Goal: Task Accomplishment & Management: Manage account settings

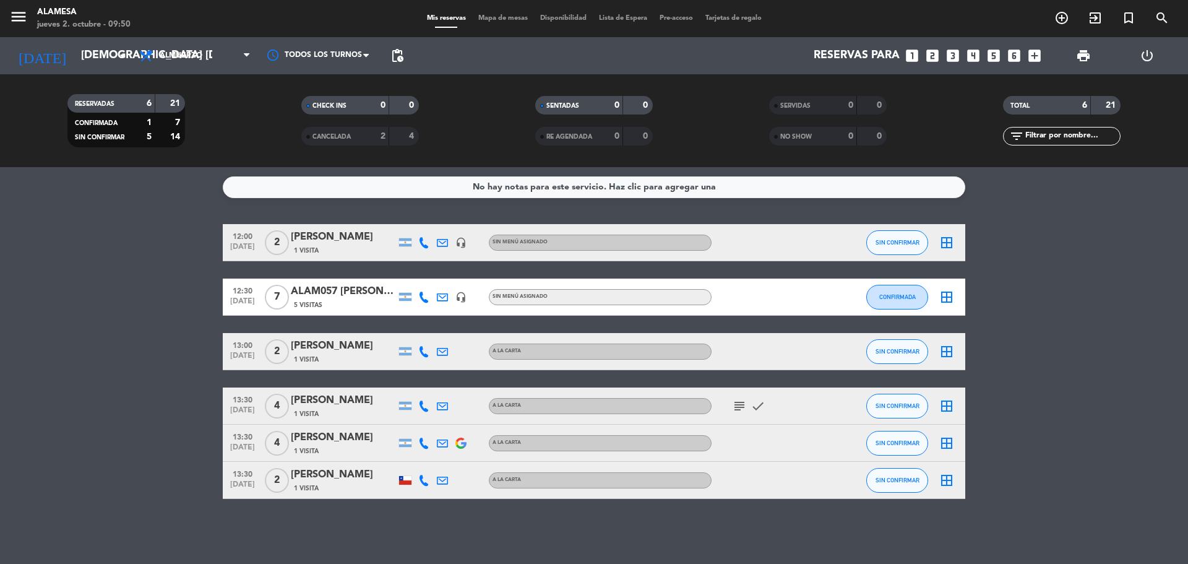
click at [368, 290] on div "ALAM057 [PERSON_NAME]" at bounding box center [343, 291] width 105 height 16
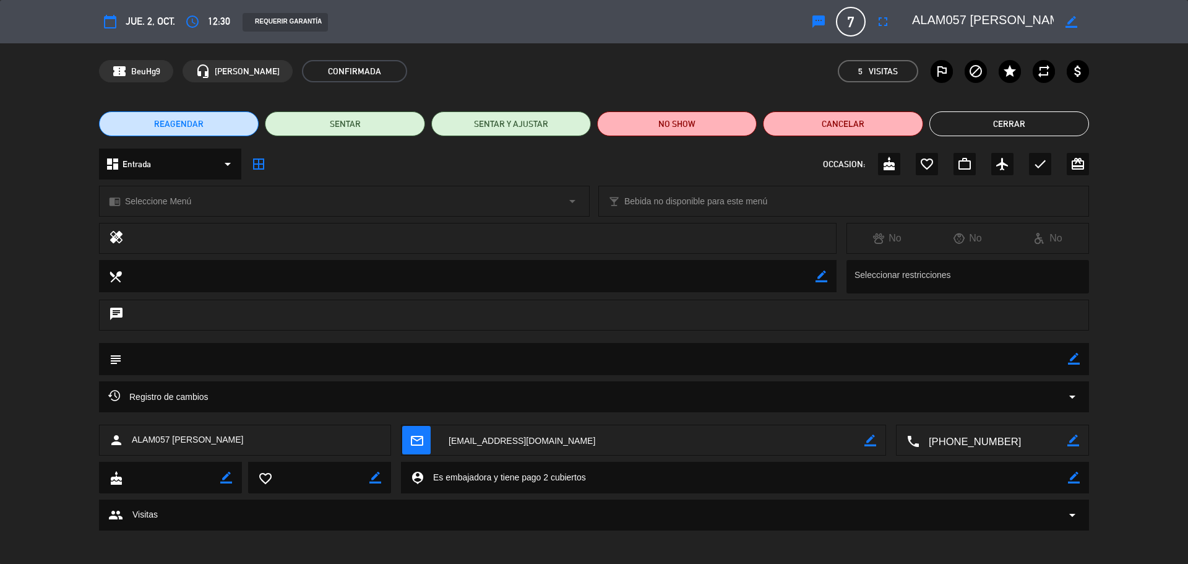
click at [1070, 477] on icon "border_color" at bounding box center [1074, 478] width 12 height 12
drag, startPoint x: 606, startPoint y: 480, endPoint x: 430, endPoint y: 482, distance: 175.8
click at [430, 482] on textarea at bounding box center [746, 478] width 644 height 32
click at [222, 364] on textarea at bounding box center [595, 359] width 946 height 32
click at [175, 397] on span "Registro de cambios" at bounding box center [158, 396] width 100 height 15
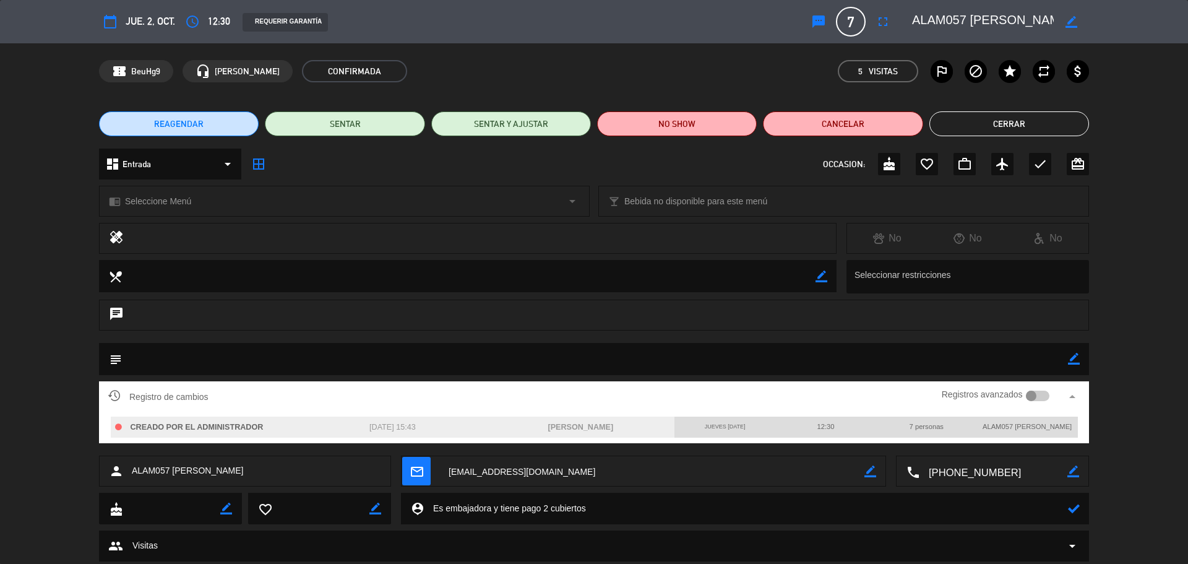
click at [190, 360] on textarea at bounding box center [595, 359] width 946 height 32
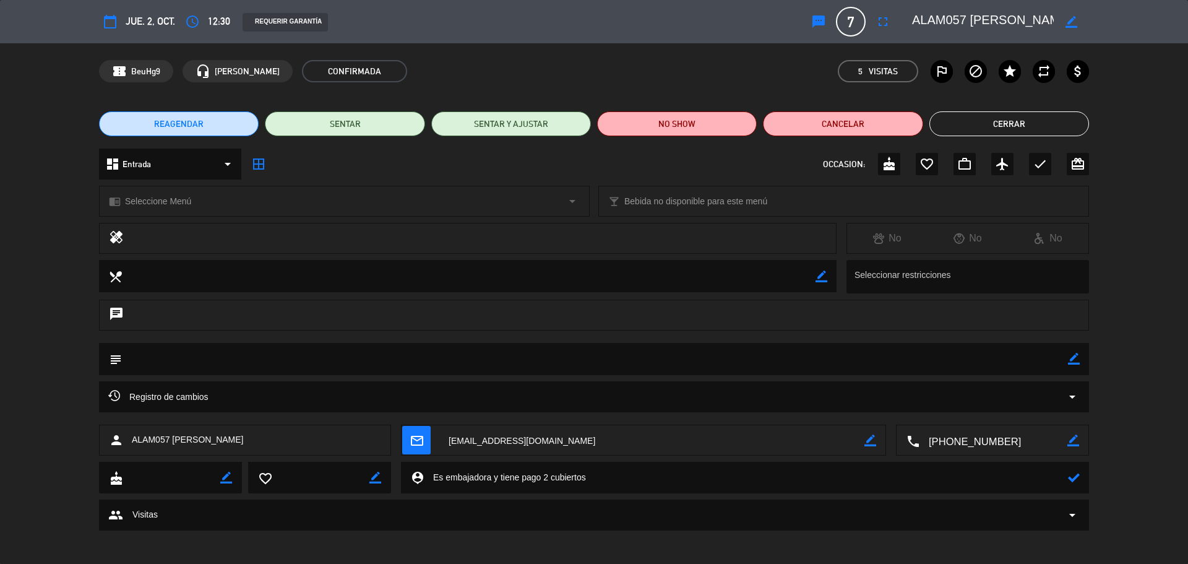
click at [1067, 362] on textarea at bounding box center [595, 359] width 946 height 32
click at [1071, 361] on icon "border_color" at bounding box center [1074, 359] width 12 height 12
click at [222, 355] on textarea at bounding box center [595, 359] width 946 height 32
paste textarea "Es embajadora y tiene pago 2 cubiertos"
type textarea "Es embajadora y tiene pago 2 cubiertos"
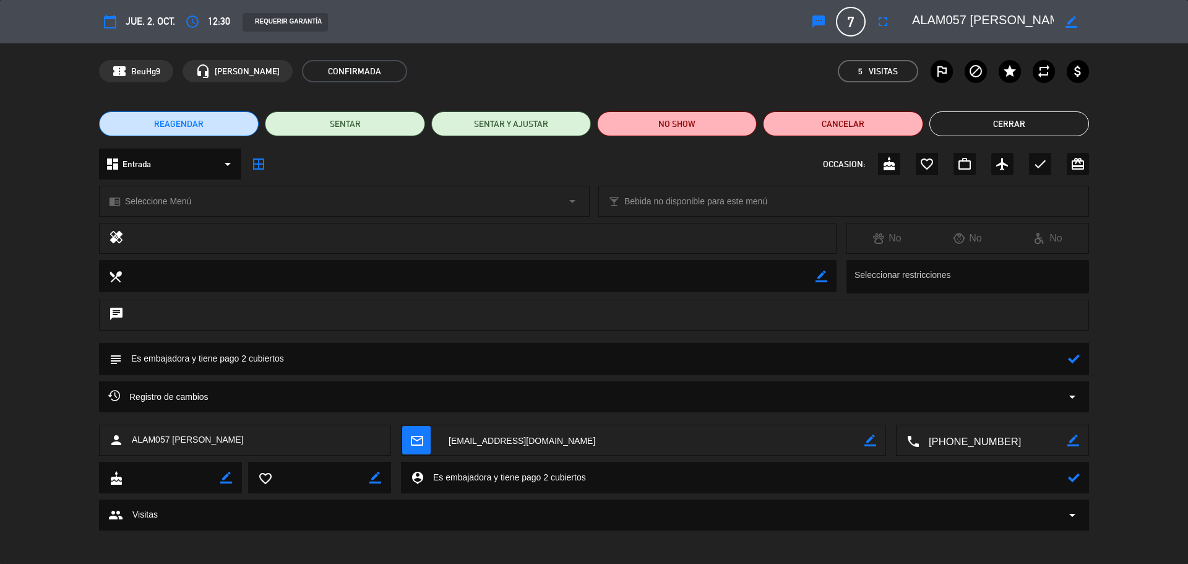
click at [1074, 363] on icon at bounding box center [1074, 359] width 12 height 12
click at [491, 479] on textarea at bounding box center [746, 478] width 644 height 32
click at [1015, 119] on button "Cerrar" at bounding box center [1010, 123] width 160 height 25
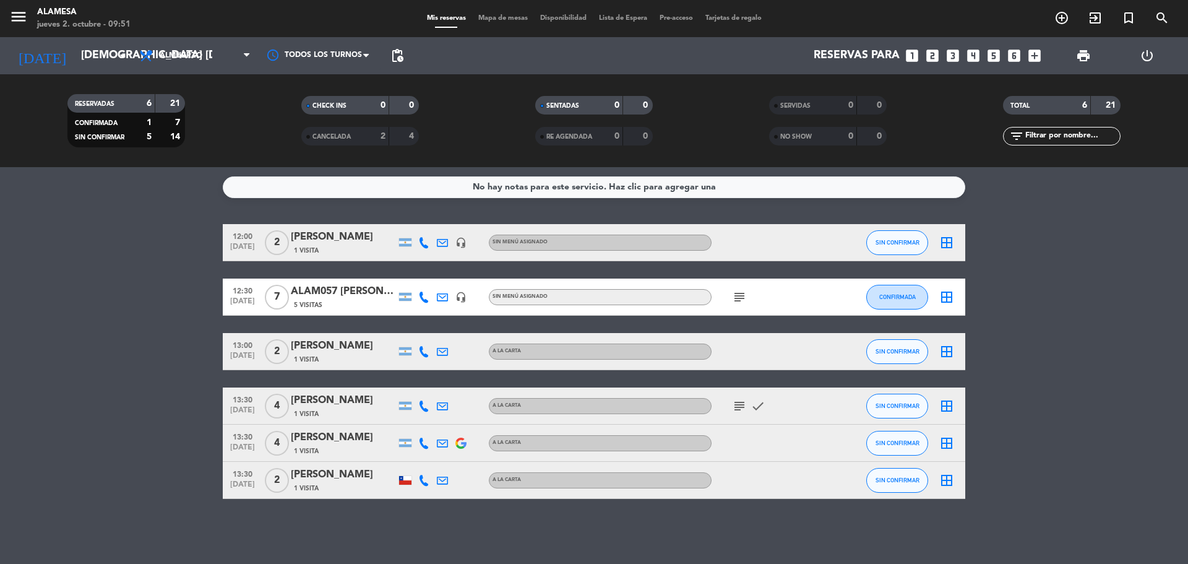
click at [743, 294] on icon "subject" at bounding box center [739, 297] width 15 height 15
click at [743, 406] on icon "subject" at bounding box center [739, 406] width 15 height 15
click at [133, 449] on bookings-row "12:00 [DATE] 2 [PERSON_NAME] 1 Visita headset_mic Sin menú asignado SIN CONFIRM…" at bounding box center [594, 361] width 1188 height 275
click at [363, 290] on div "ALAM057 [PERSON_NAME]" at bounding box center [343, 291] width 105 height 16
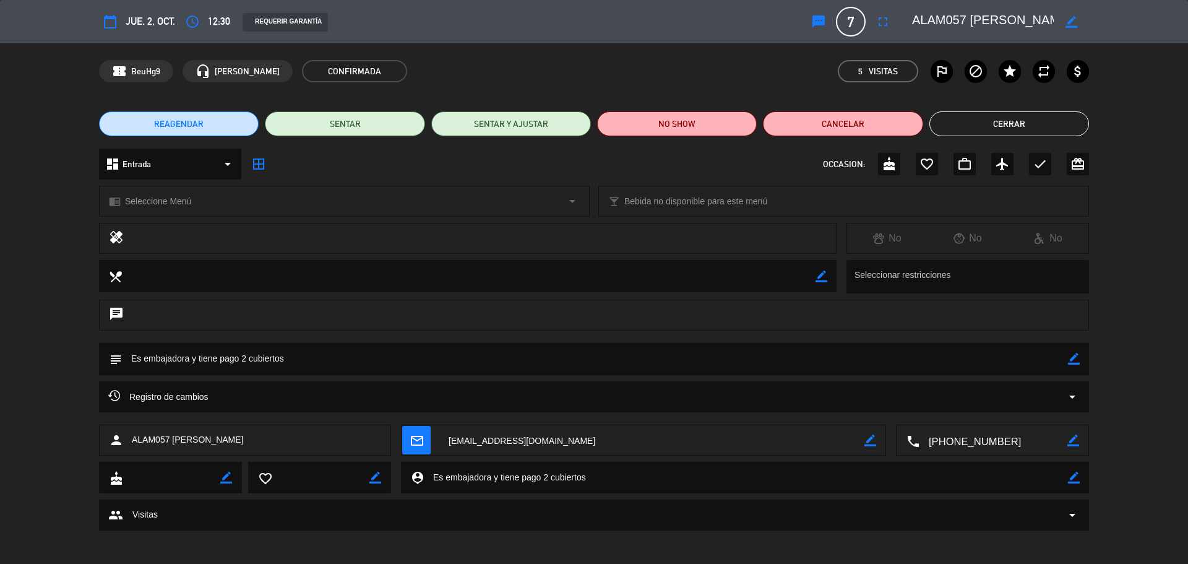
click at [1006, 132] on button "Cerrar" at bounding box center [1010, 123] width 160 height 25
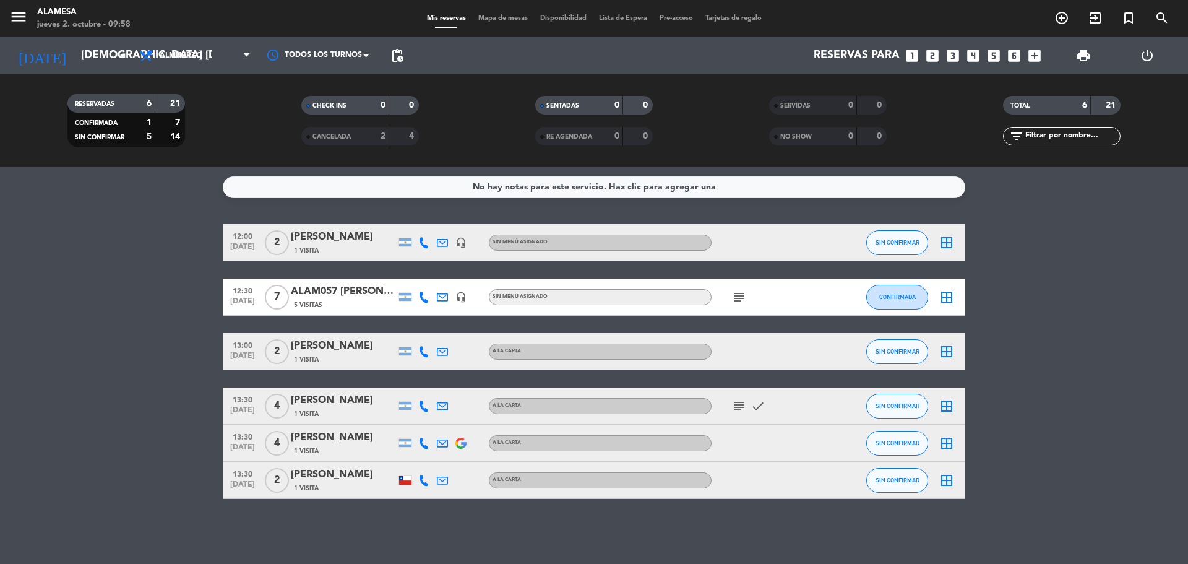
click at [64, 11] on div "Alamesa" at bounding box center [83, 12] width 93 height 12
click at [24, 11] on icon "menu" at bounding box center [18, 16] width 19 height 19
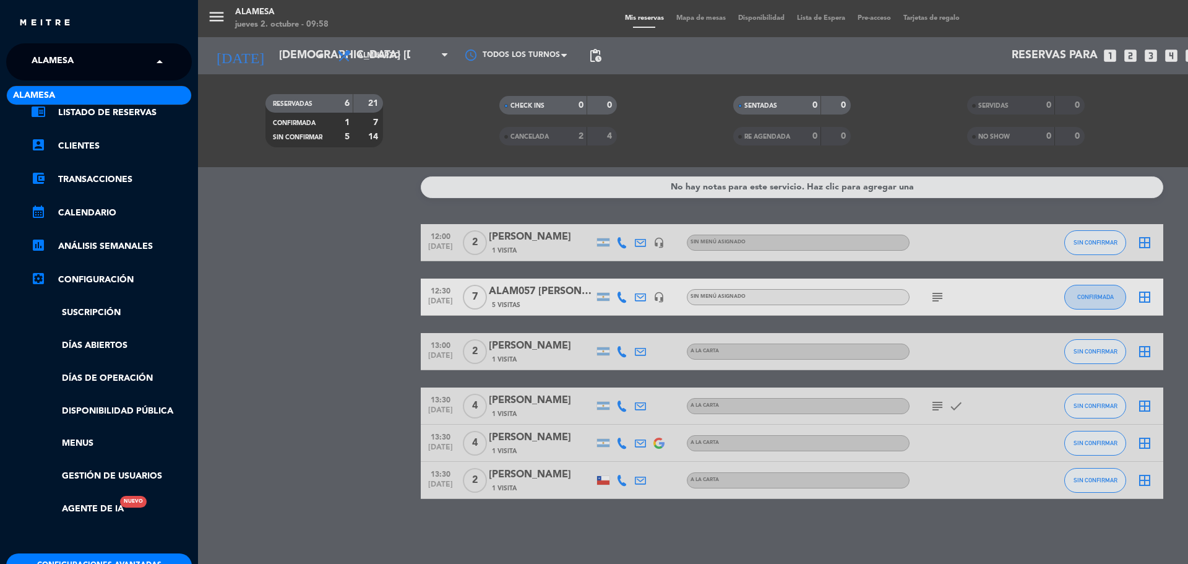
click at [162, 57] on span at bounding box center [162, 62] width 21 height 26
click at [147, 91] on div "Alamesa" at bounding box center [99, 95] width 184 height 19
click at [100, 148] on link "account_box Clientes" at bounding box center [111, 146] width 161 height 15
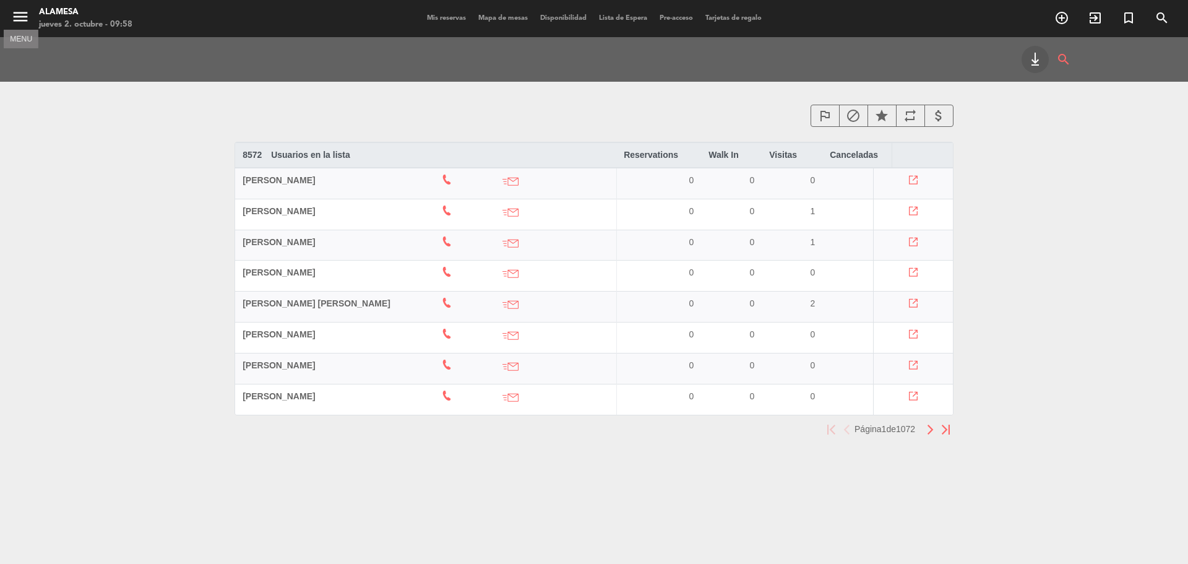
click at [22, 21] on icon "menu" at bounding box center [20, 16] width 19 height 19
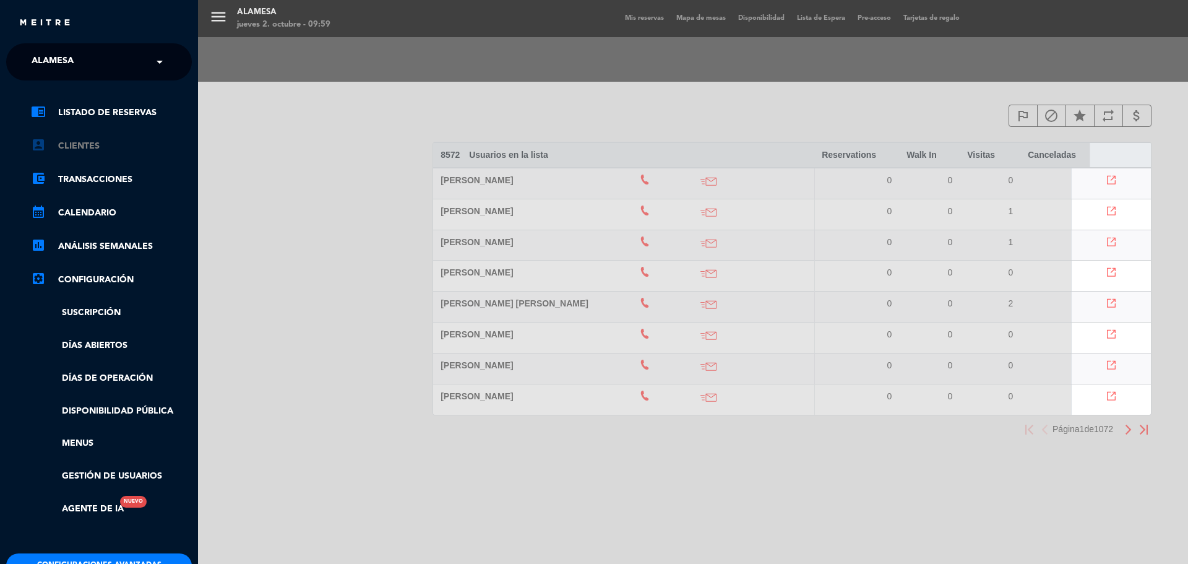
click at [93, 144] on link "account_box Clientes" at bounding box center [111, 146] width 161 height 15
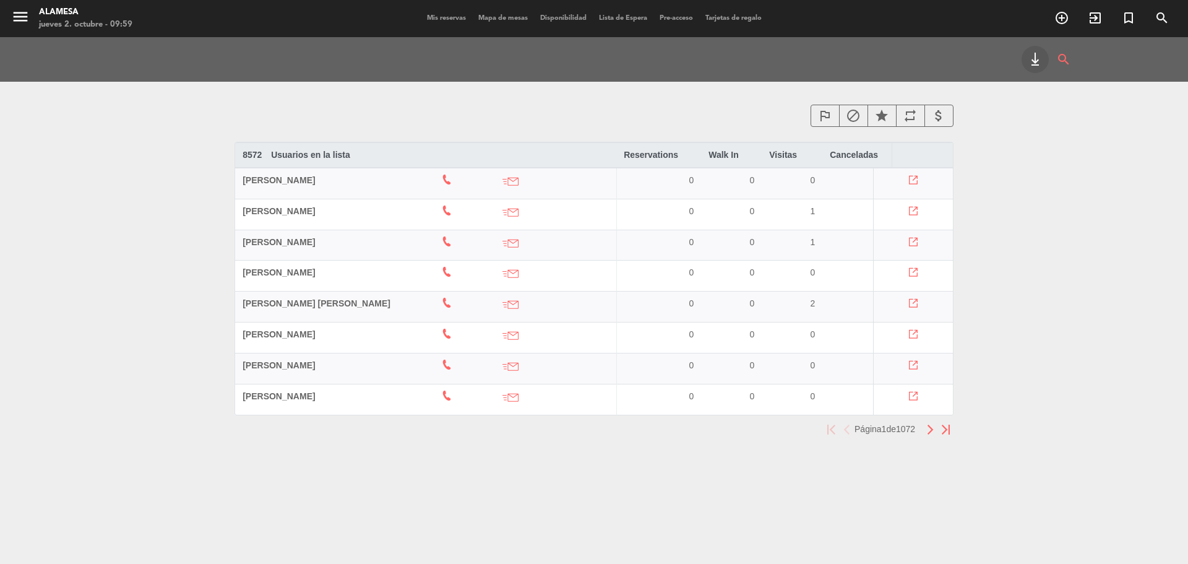
click at [28, 9] on icon "menu" at bounding box center [20, 16] width 19 height 19
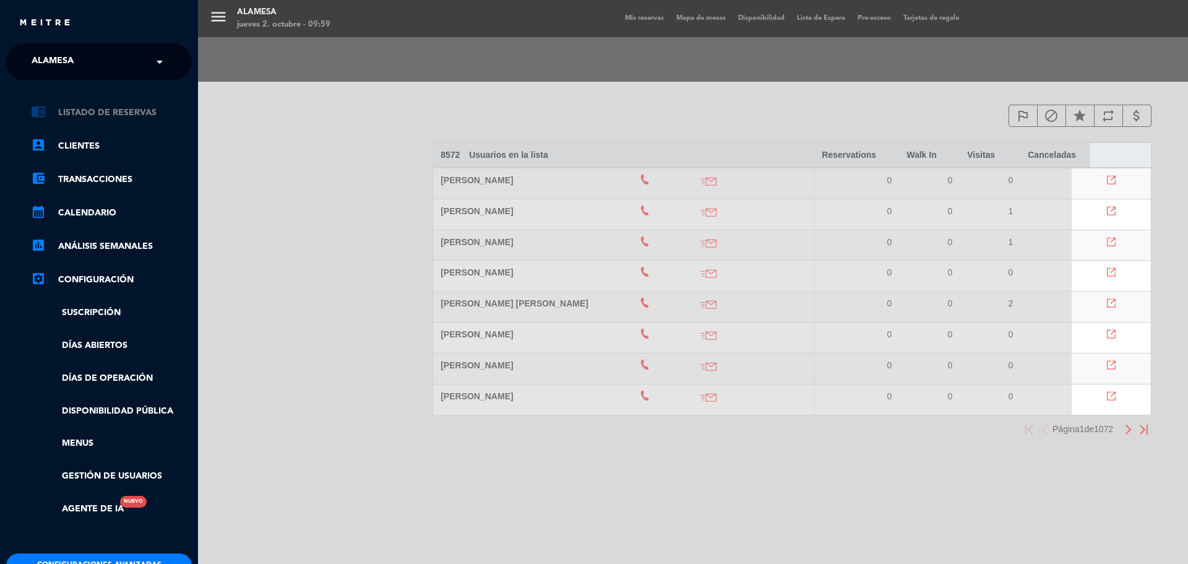
click at [72, 118] on link "chrome_reader_mode Listado de Reservas" at bounding box center [111, 112] width 161 height 15
